Goal: Find specific page/section: Find specific page/section

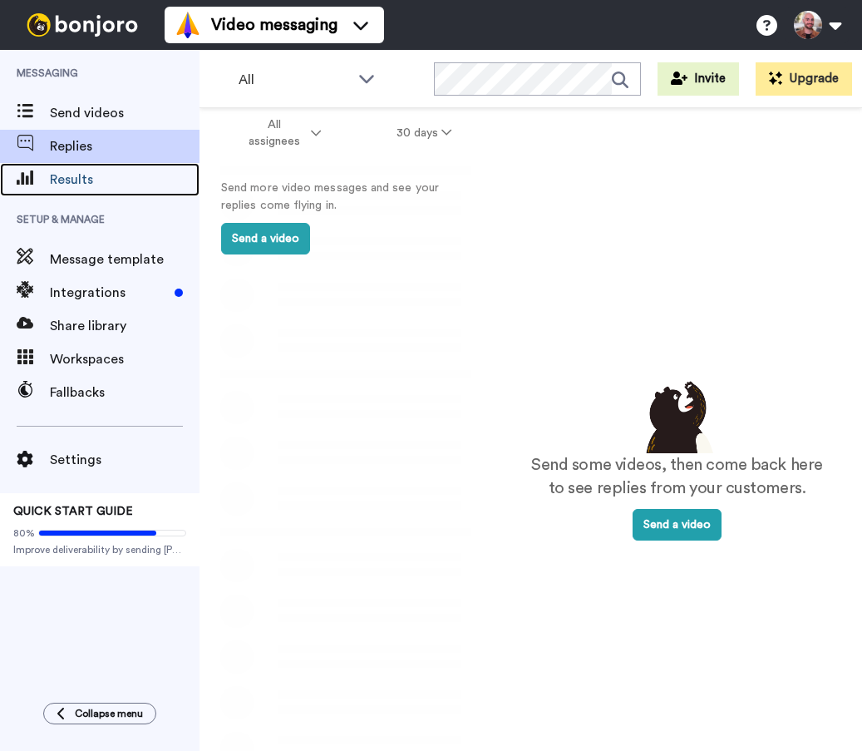
click at [85, 176] on span "Results" at bounding box center [125, 180] width 150 height 20
